Goal: Check status: Check status

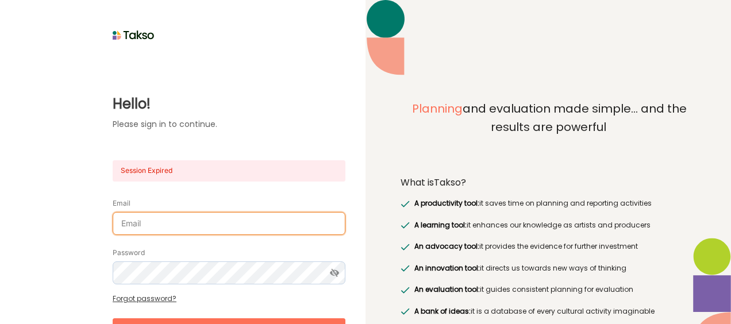
type input "[PERSON_NAME][EMAIL_ADDRESS][DOMAIN_NAME]"
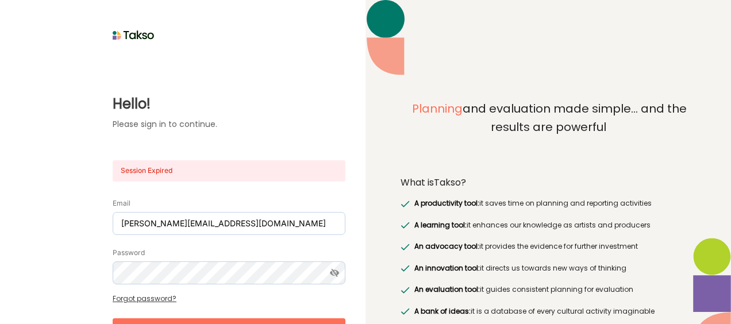
scroll to position [18, 0]
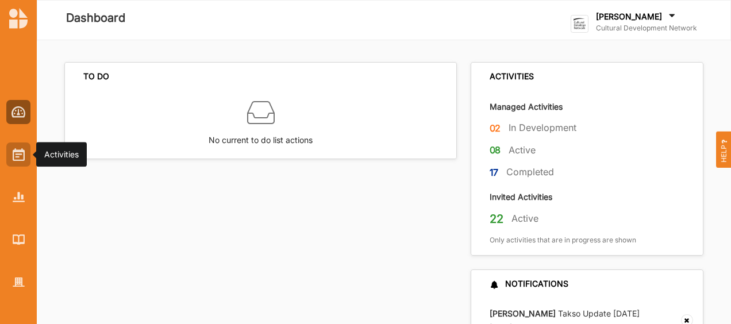
click at [22, 163] on div at bounding box center [18, 154] width 24 height 24
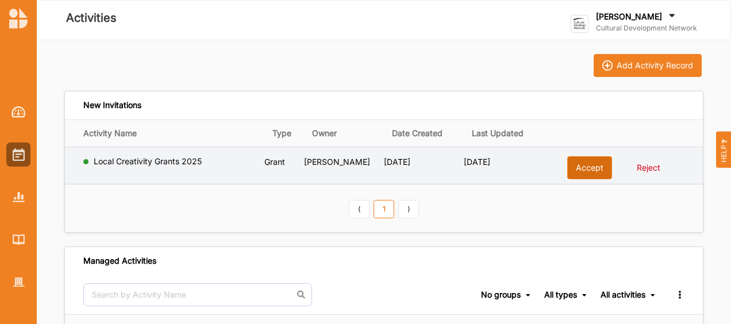
click at [592, 169] on button "Accept" at bounding box center [589, 167] width 45 height 23
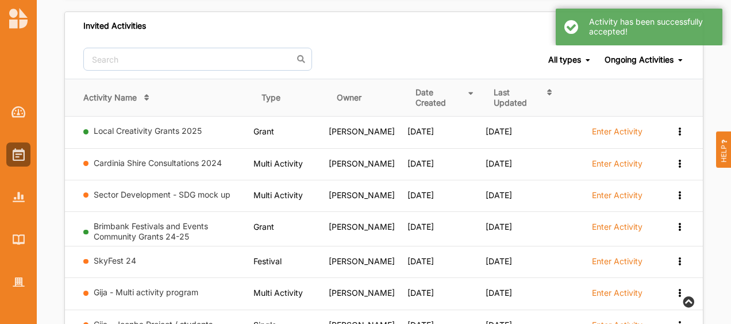
scroll to position [566, 0]
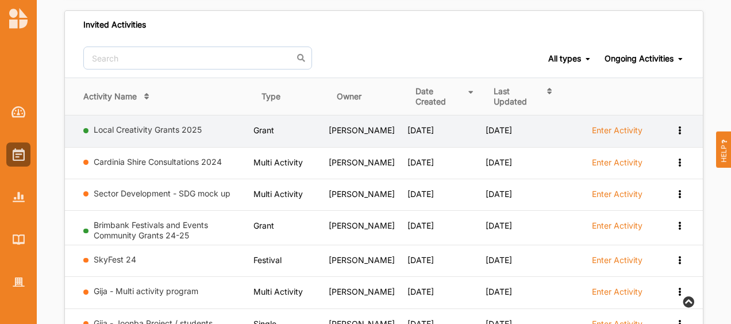
click at [618, 132] on label "Enter Activity" at bounding box center [617, 130] width 51 height 10
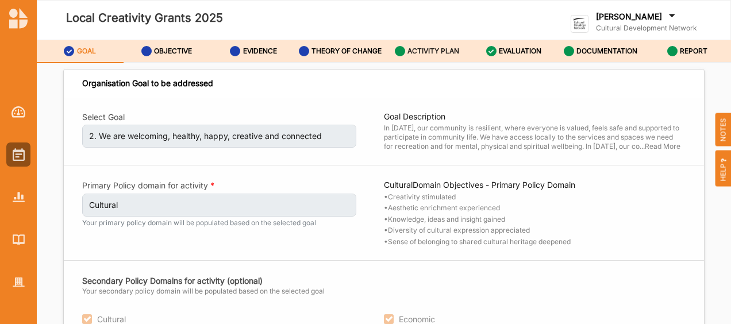
click at [448, 53] on label "ACTIVITY PLAN" at bounding box center [433, 51] width 52 height 9
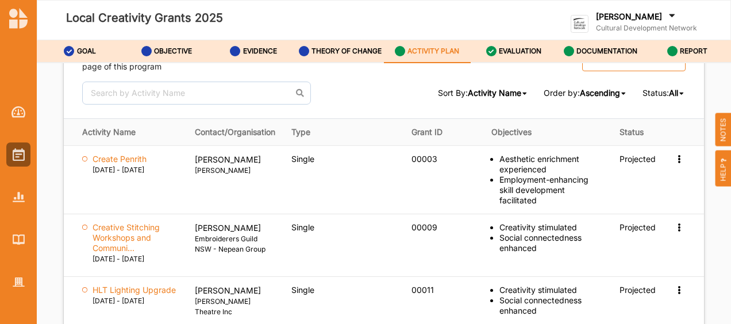
scroll to position [1615, 0]
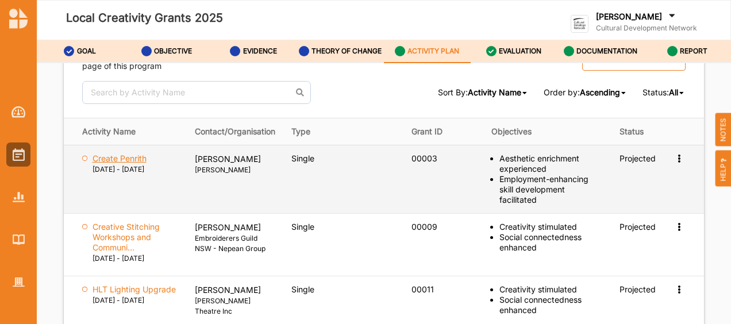
click at [136, 154] on label "Create Penrith" at bounding box center [119, 158] width 54 height 10
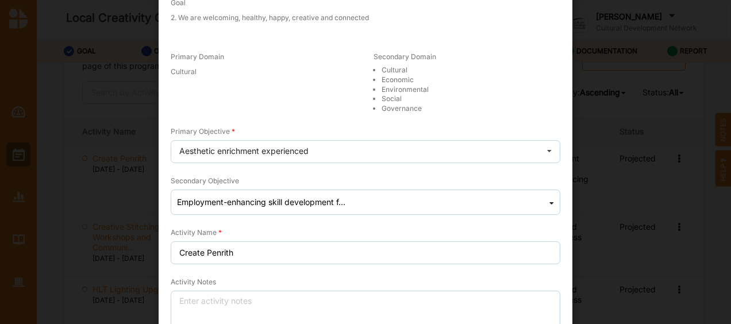
scroll to position [0, 0]
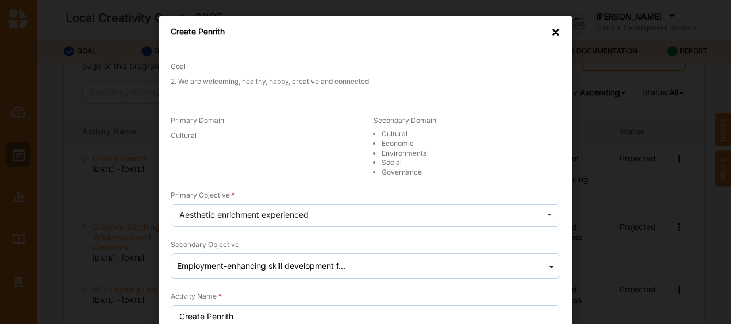
click at [551, 33] on div "×" at bounding box center [555, 31] width 9 height 11
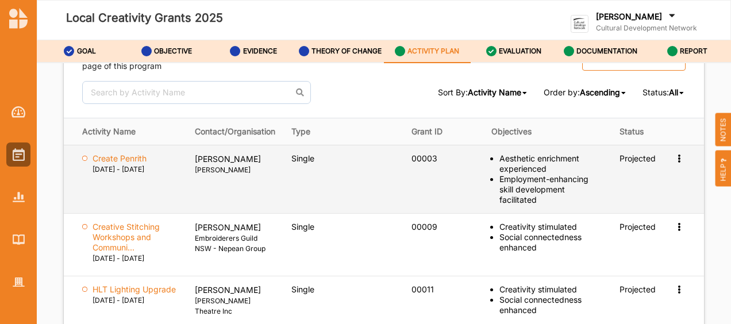
click at [674, 155] on icon at bounding box center [679, 157] width 10 height 8
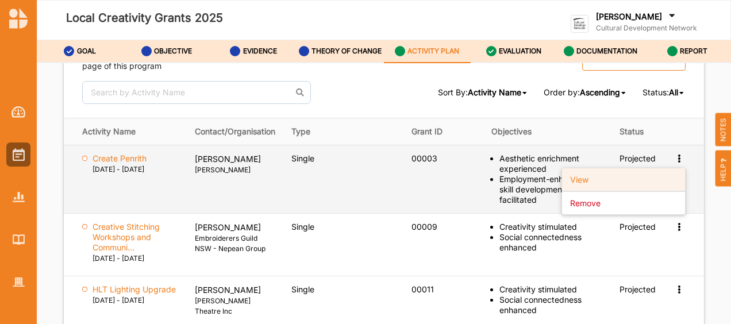
click at [581, 174] on label "View" at bounding box center [579, 179] width 18 height 10
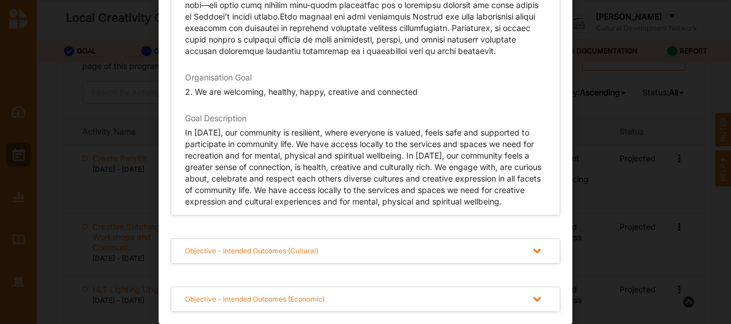
scroll to position [51, 0]
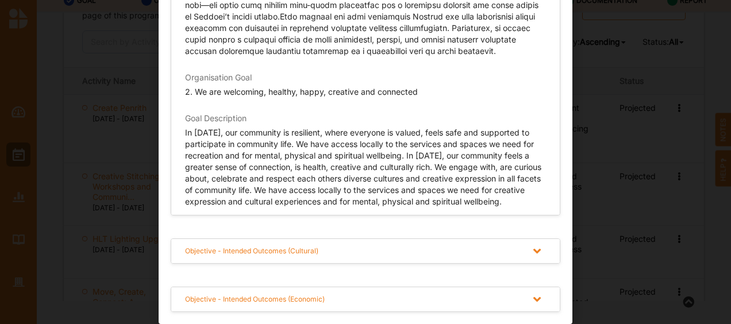
click at [535, 249] on icon at bounding box center [537, 251] width 14 height 12
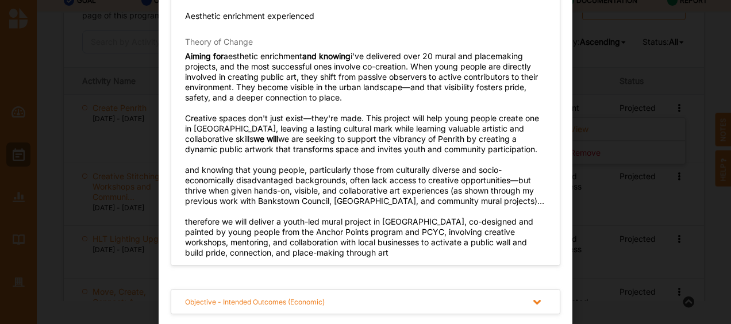
scroll to position [587, 0]
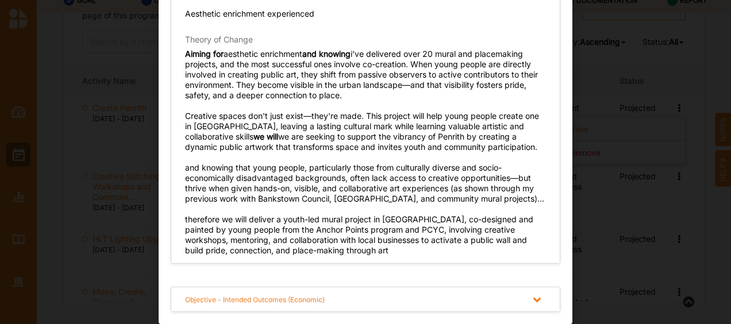
click at [533, 297] on icon at bounding box center [537, 300] width 14 height 12
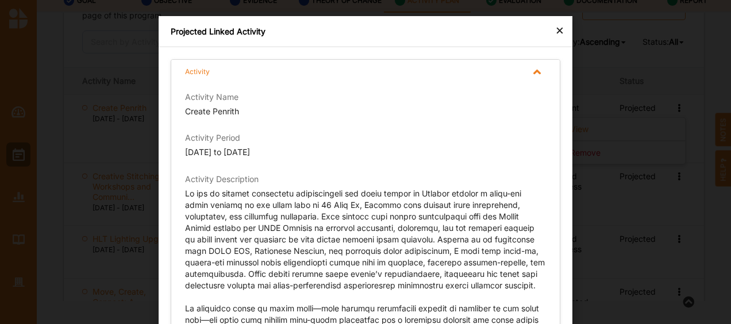
scroll to position [0, 0]
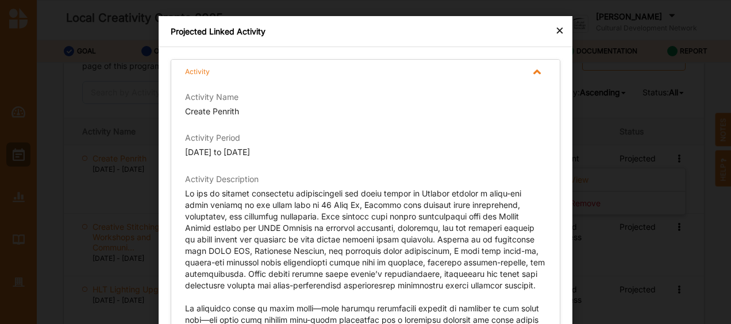
click at [555, 30] on div "×" at bounding box center [559, 30] width 9 height 14
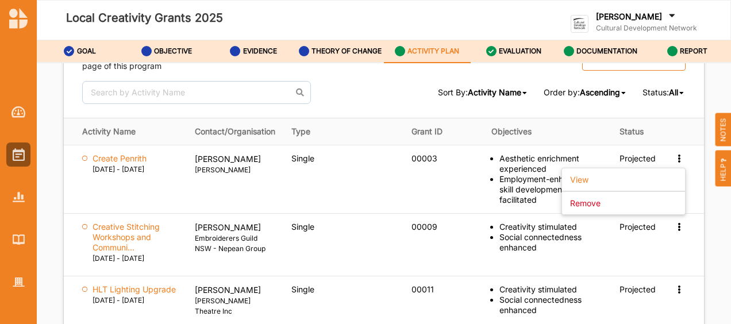
click at [705, 260] on div "Program Description Activity Name Local Creativity Grants 2025 Summarise Progra…" at bounding box center [384, 207] width 694 height 288
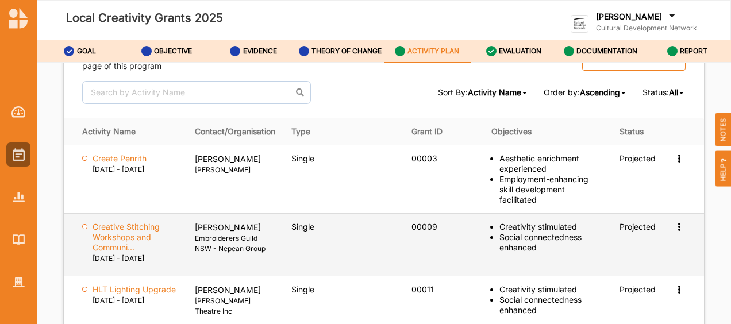
click at [676, 222] on icon at bounding box center [679, 226] width 10 height 8
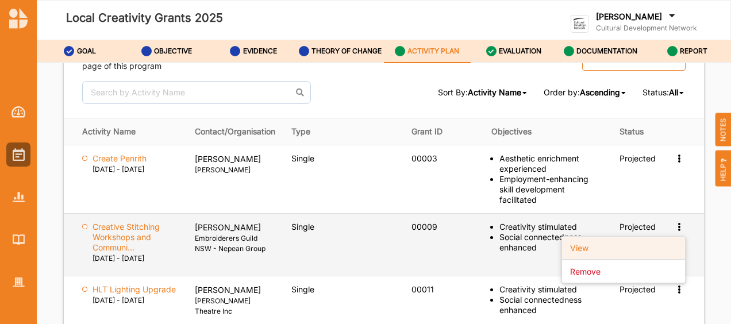
click at [574, 242] on label "View" at bounding box center [579, 247] width 18 height 10
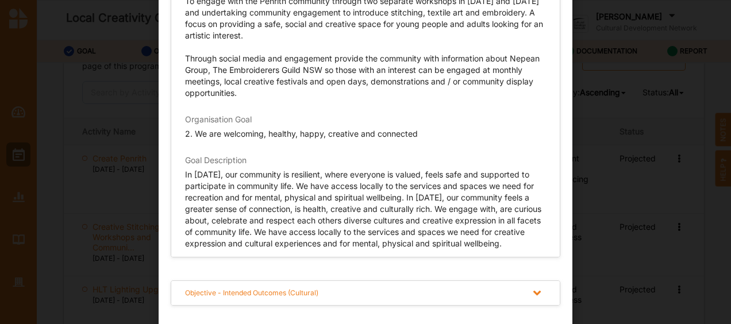
scroll to position [255, 0]
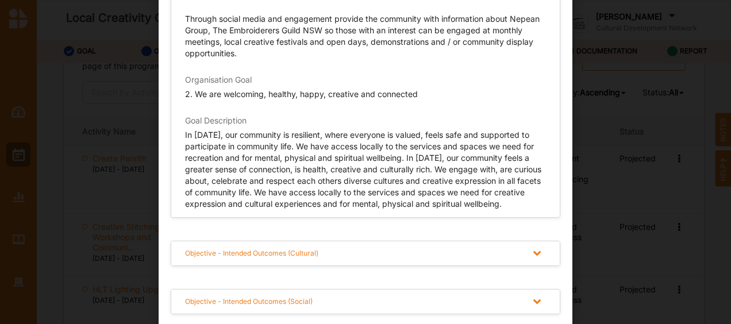
click at [542, 251] on div at bounding box center [538, 253] width 16 height 11
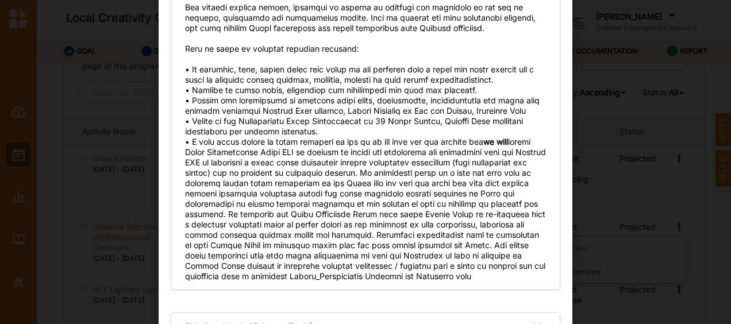
scroll to position [662, 0]
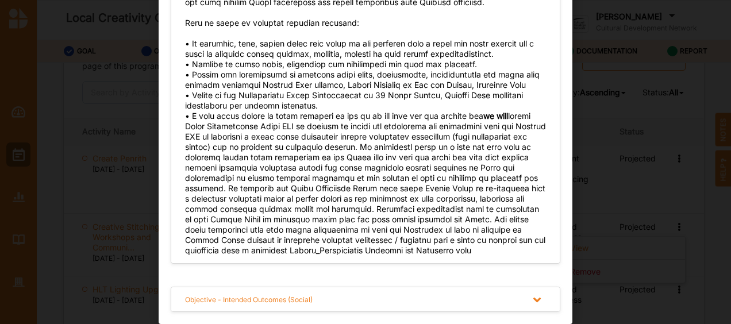
click at [540, 296] on icon at bounding box center [537, 300] width 14 height 12
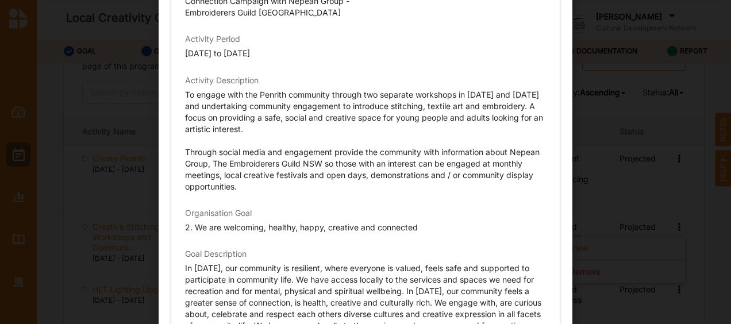
scroll to position [0, 0]
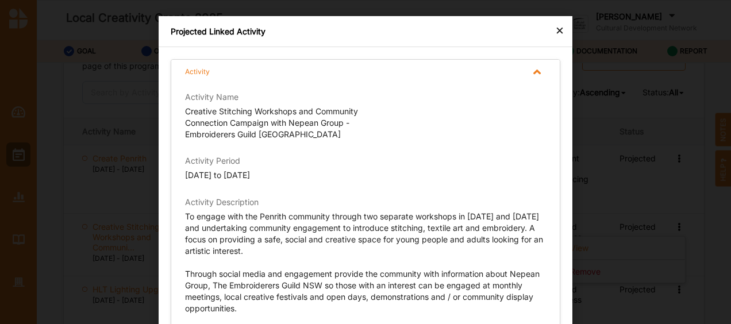
click at [555, 31] on div "×" at bounding box center [559, 30] width 9 height 14
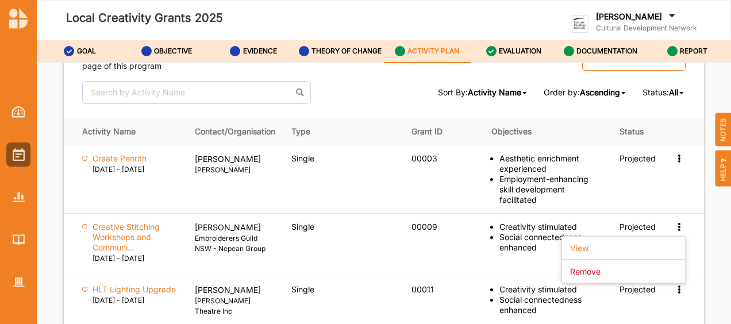
click at [712, 236] on div "Program Description Activity Name Local Creativity Grants 2025 Summarise Progra…" at bounding box center [384, 207] width 694 height 288
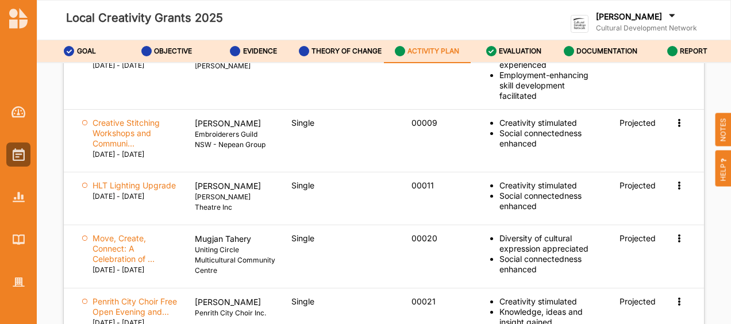
scroll to position [1721, 0]
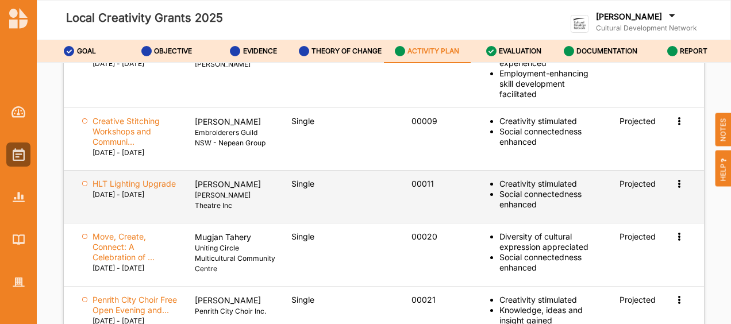
click at [674, 187] on icon at bounding box center [679, 183] width 10 height 8
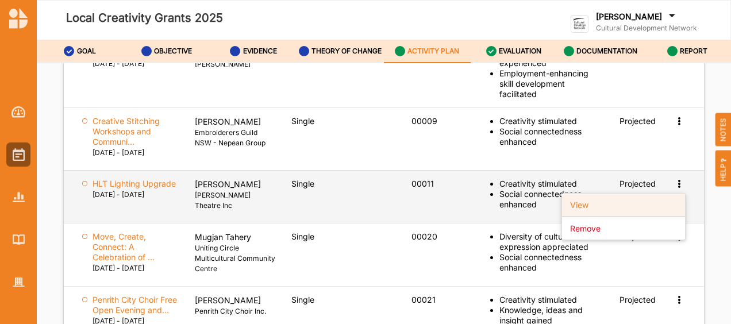
click at [582, 207] on label "View" at bounding box center [579, 204] width 18 height 10
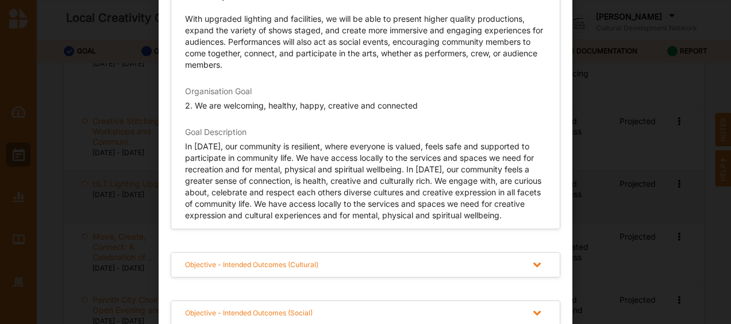
scroll to position [47, 0]
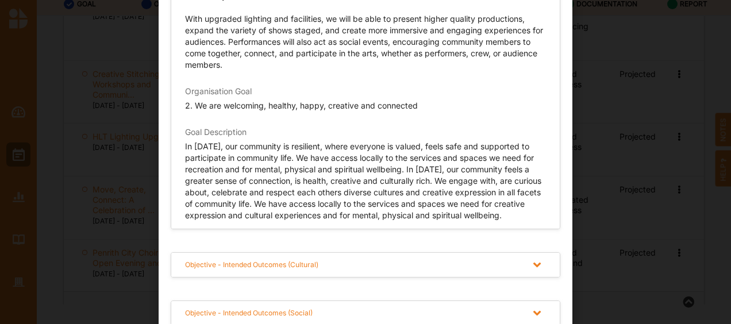
click at [530, 259] on icon at bounding box center [537, 265] width 14 height 12
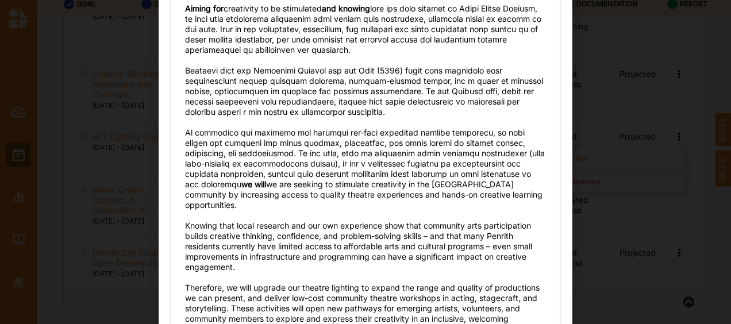
scroll to position [620, 0]
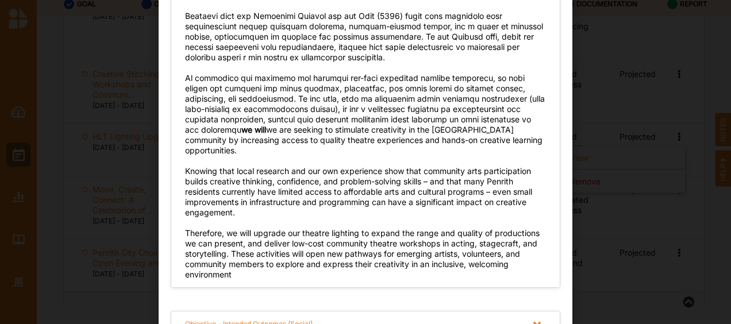
click at [530, 318] on icon at bounding box center [537, 324] width 14 height 12
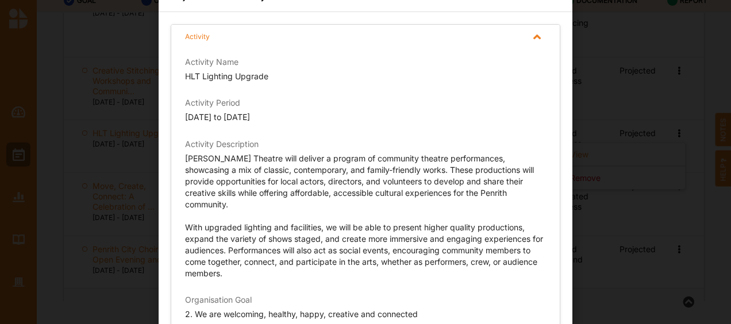
scroll to position [0, 0]
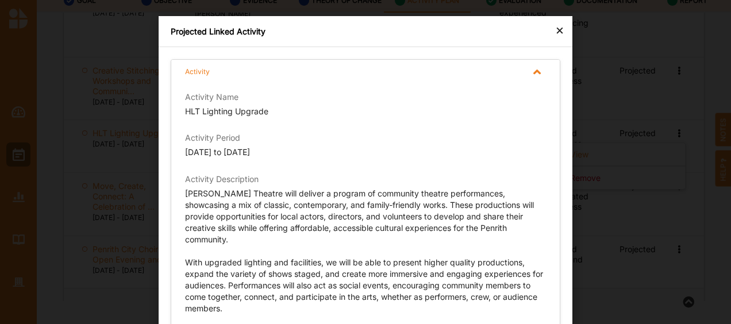
click at [558, 31] on div "×" at bounding box center [559, 30] width 9 height 14
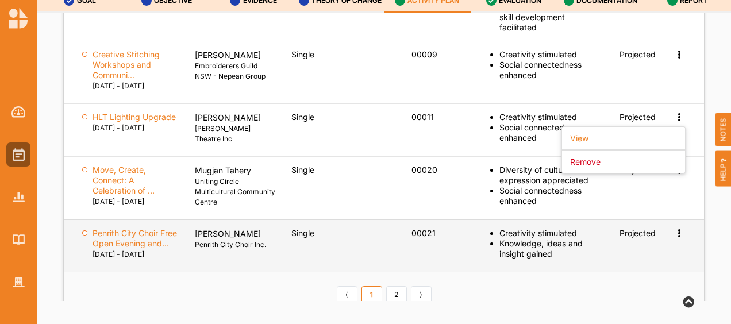
scroll to position [1738, 0]
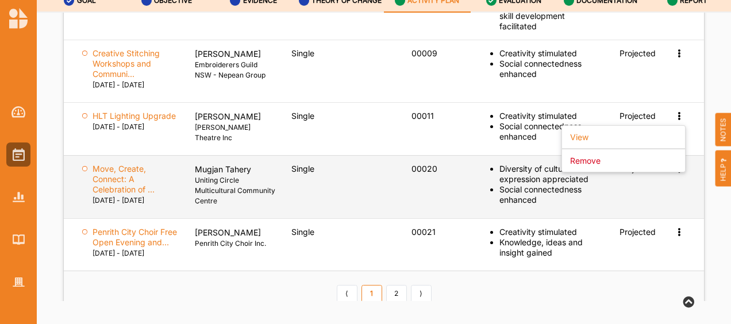
click at [694, 189] on td "View Remove" at bounding box center [684, 186] width 40 height 63
click at [674, 172] on icon at bounding box center [679, 168] width 10 height 8
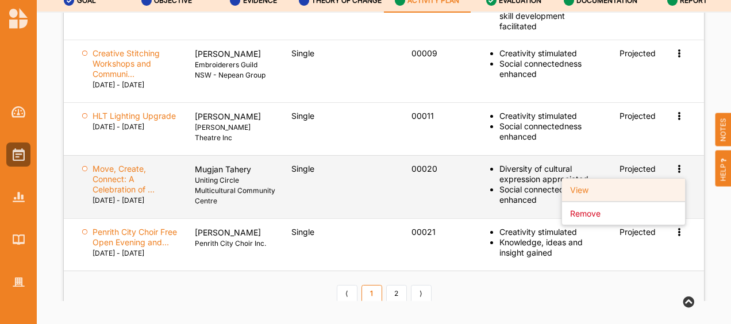
click at [576, 195] on label "View" at bounding box center [579, 189] width 18 height 10
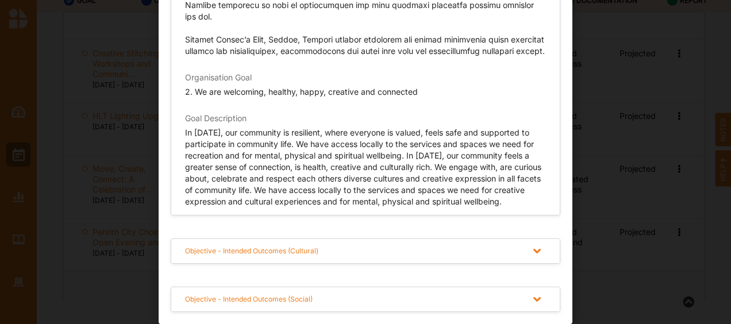
scroll to position [358, 0]
click at [537, 250] on icon at bounding box center [537, 251] width 14 height 12
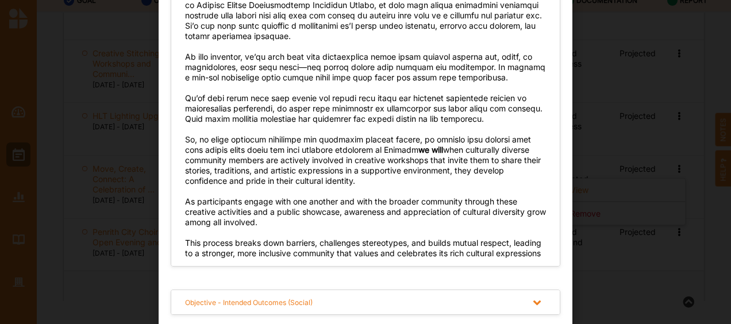
scroll to position [683, 0]
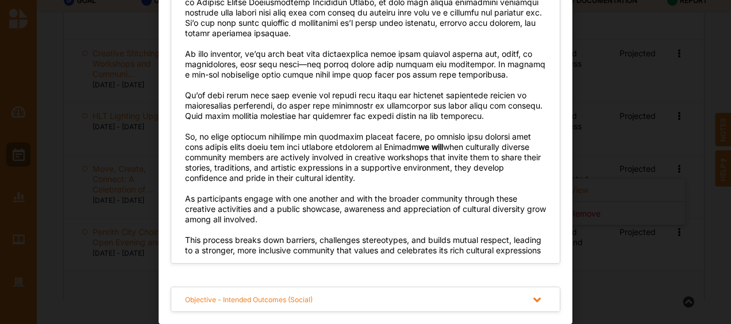
click at [400, 298] on div "Objective - Intended Outcomes (Social)" at bounding box center [365, 299] width 388 height 24
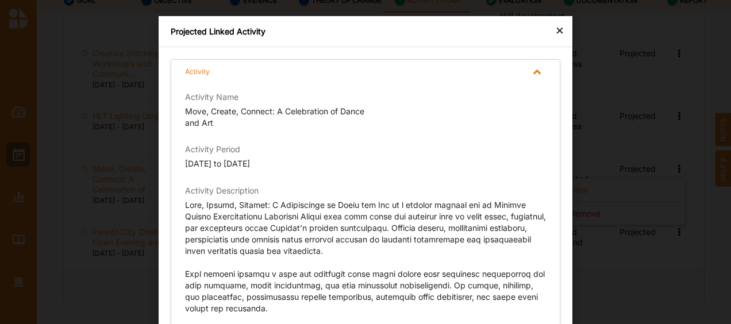
scroll to position [5, 0]
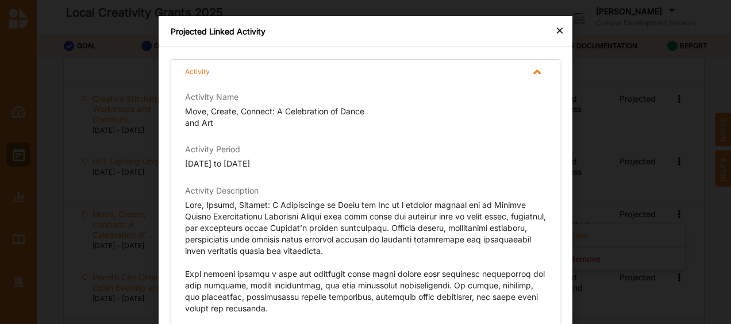
click at [556, 29] on div "×" at bounding box center [559, 30] width 9 height 14
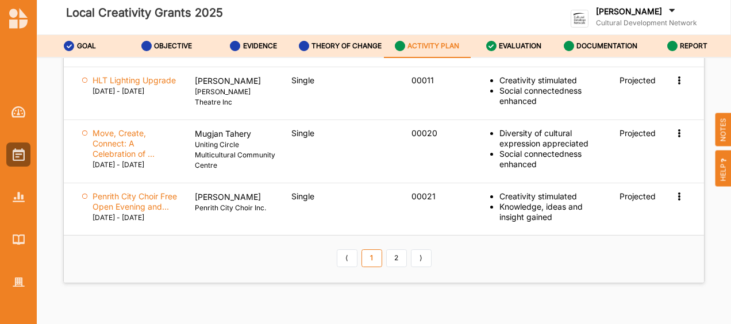
scroll to position [1820, 0]
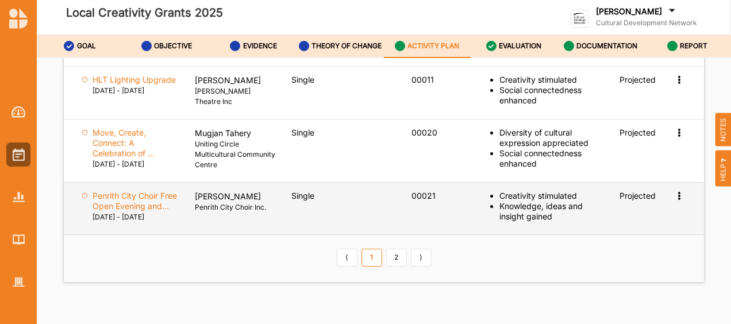
click at [674, 199] on icon at bounding box center [679, 195] width 10 height 8
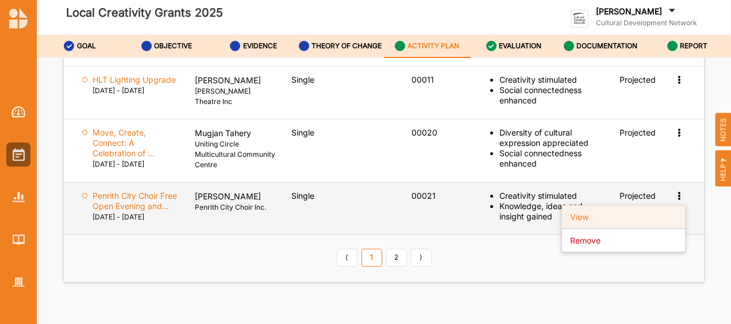
click at [579, 222] on label "View" at bounding box center [579, 216] width 18 height 10
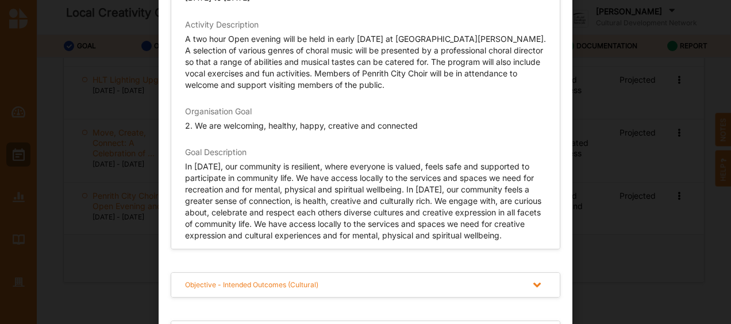
scroll to position [198, 0]
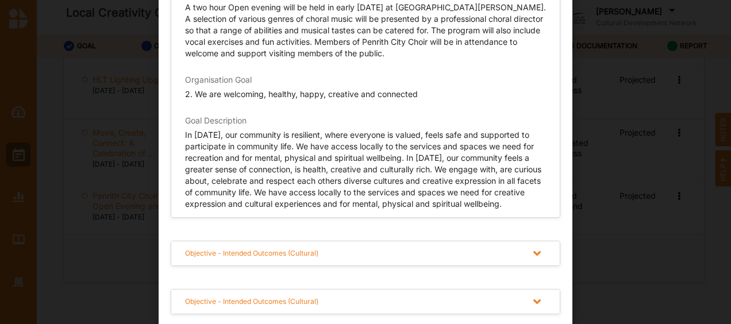
click at [540, 253] on icon at bounding box center [537, 254] width 14 height 12
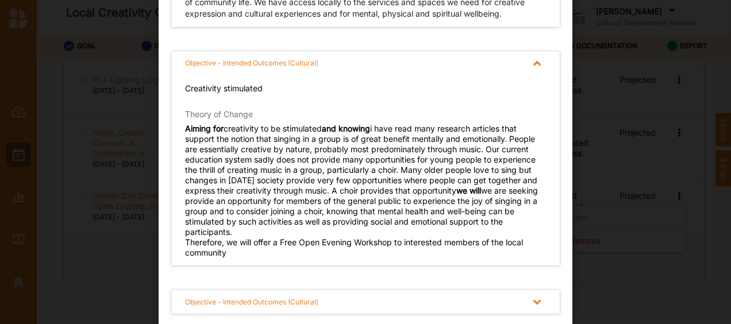
scroll to position [51, 0]
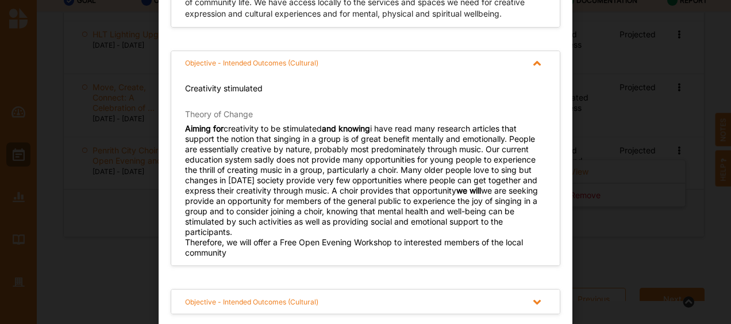
click at [532, 296] on icon at bounding box center [537, 302] width 14 height 12
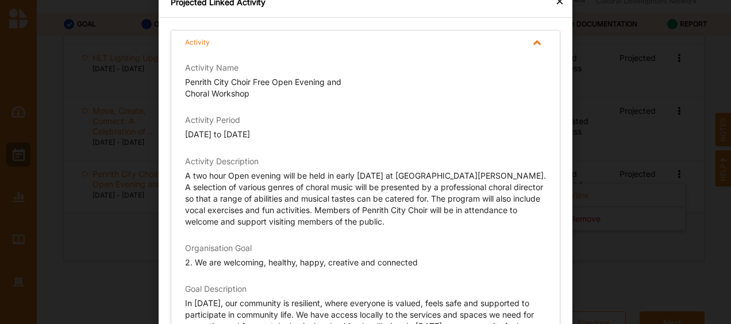
scroll to position [0, 0]
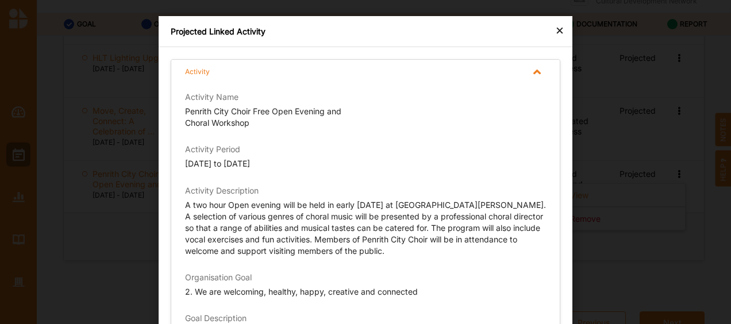
click at [555, 28] on div "×" at bounding box center [559, 30] width 9 height 14
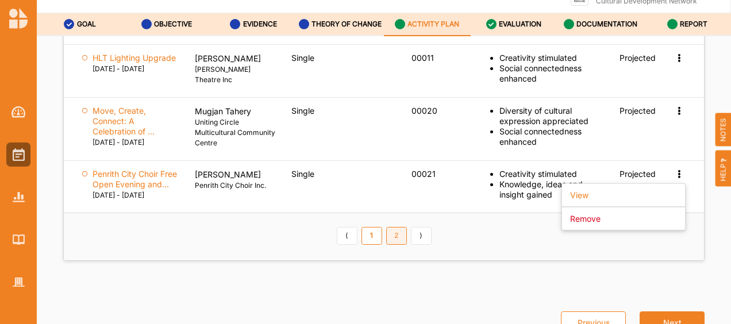
click at [389, 245] on link "2" at bounding box center [396, 236] width 21 height 18
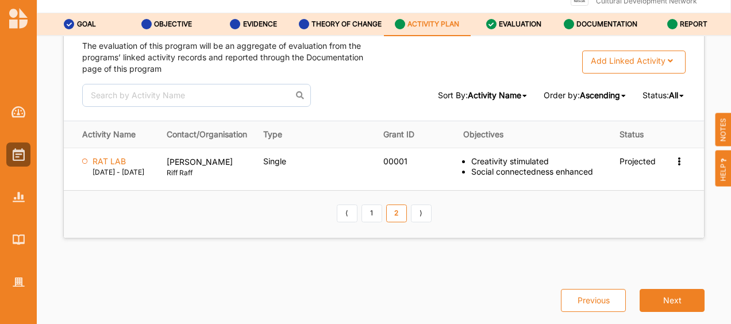
scroll to position [1590, 0]
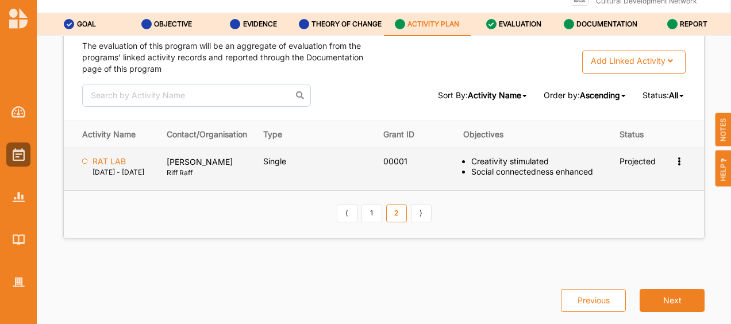
click at [677, 156] on icon at bounding box center [679, 160] width 10 height 8
click at [574, 177] on label "View" at bounding box center [579, 182] width 18 height 10
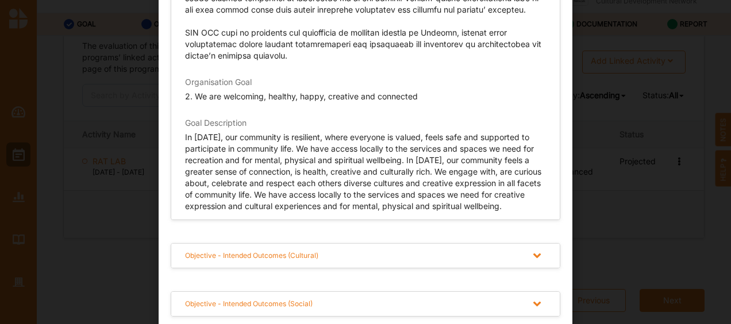
scroll to position [358, 0]
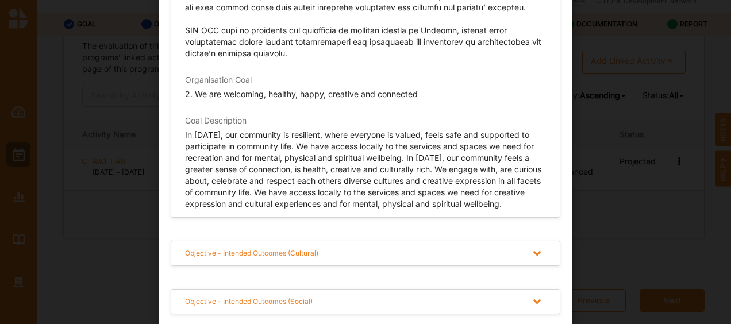
click at [538, 250] on icon at bounding box center [537, 254] width 14 height 12
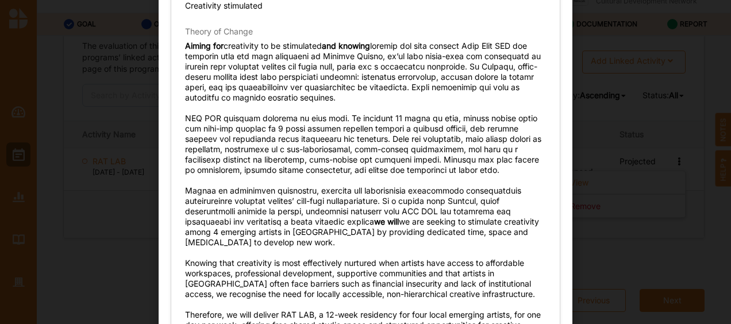
scroll to position [735, 0]
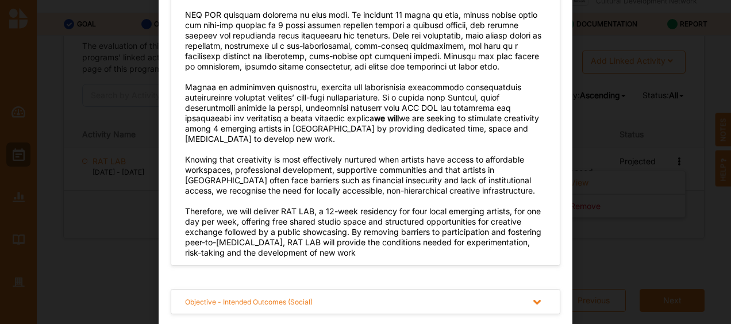
click at [538, 304] on icon at bounding box center [537, 302] width 14 height 12
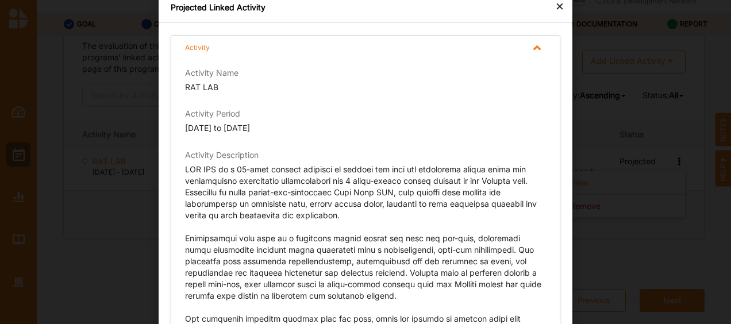
scroll to position [0, 0]
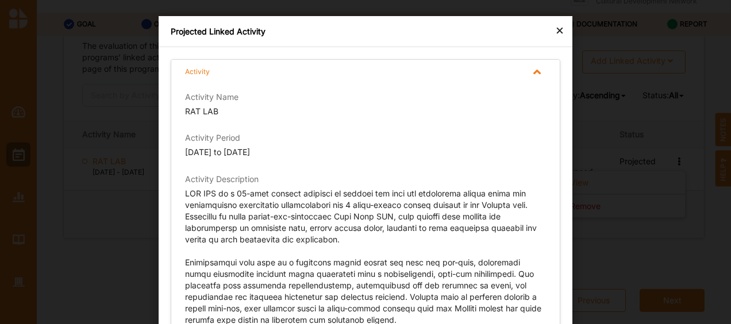
click at [559, 26] on div "×" at bounding box center [559, 30] width 9 height 14
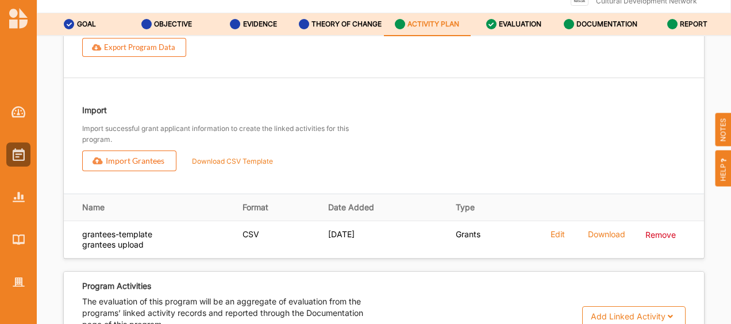
scroll to position [1323, 0]
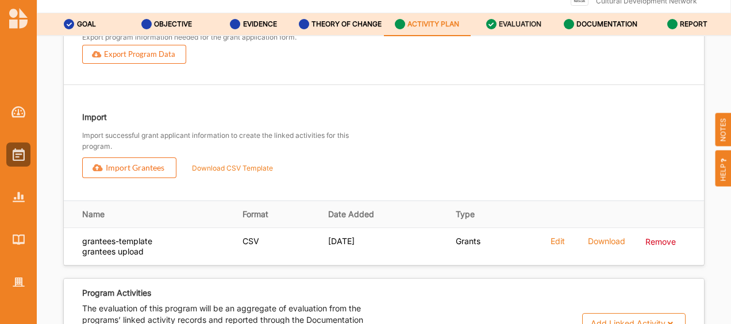
click at [520, 25] on label "EVALUATION" at bounding box center [520, 24] width 43 height 9
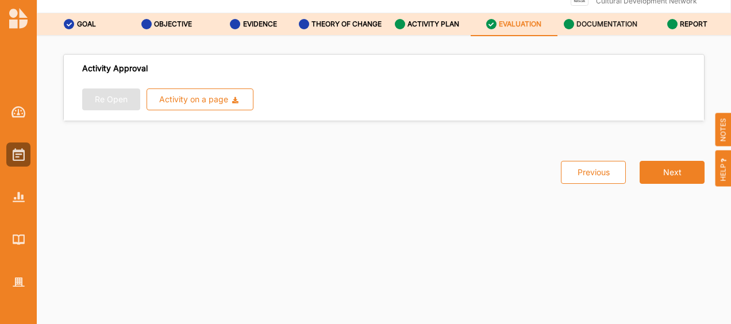
click at [618, 20] on label "DOCUMENTATION" at bounding box center [606, 24] width 61 height 9
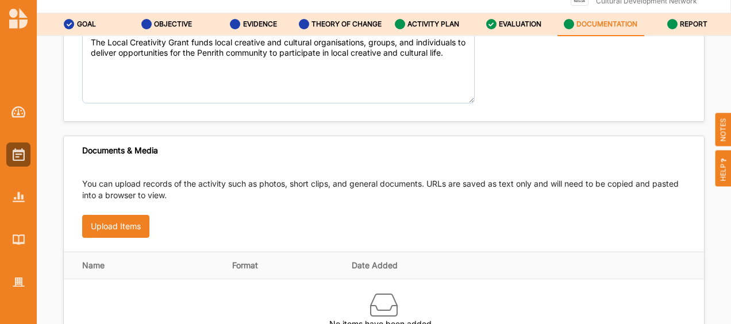
scroll to position [87, 0]
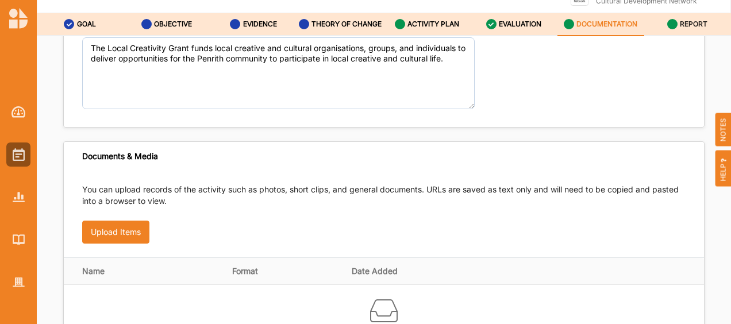
click at [700, 25] on label "REPORT" at bounding box center [694, 24] width 28 height 9
